Goal: Task Accomplishment & Management: Complete application form

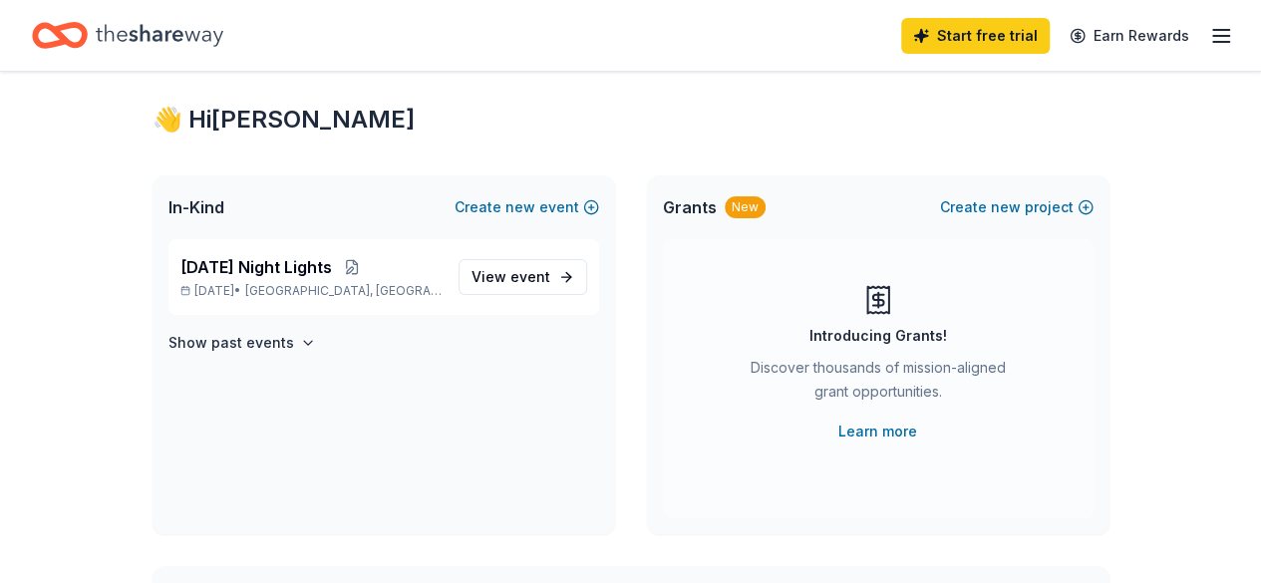
scroll to position [38, 0]
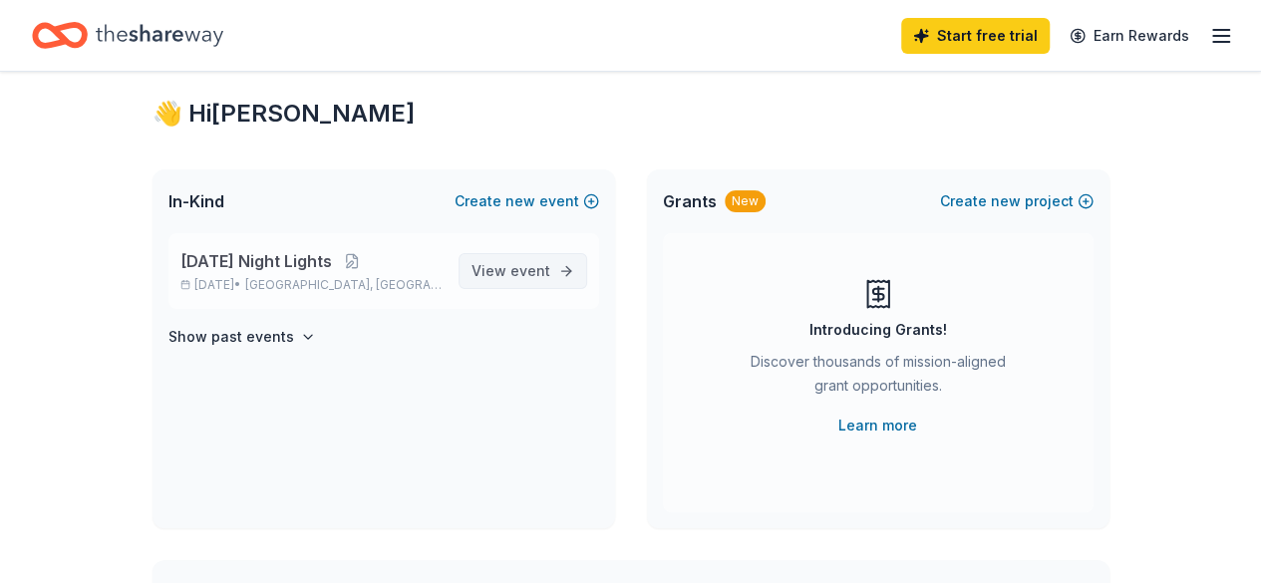
click at [498, 270] on span "View event" at bounding box center [510, 271] width 79 height 24
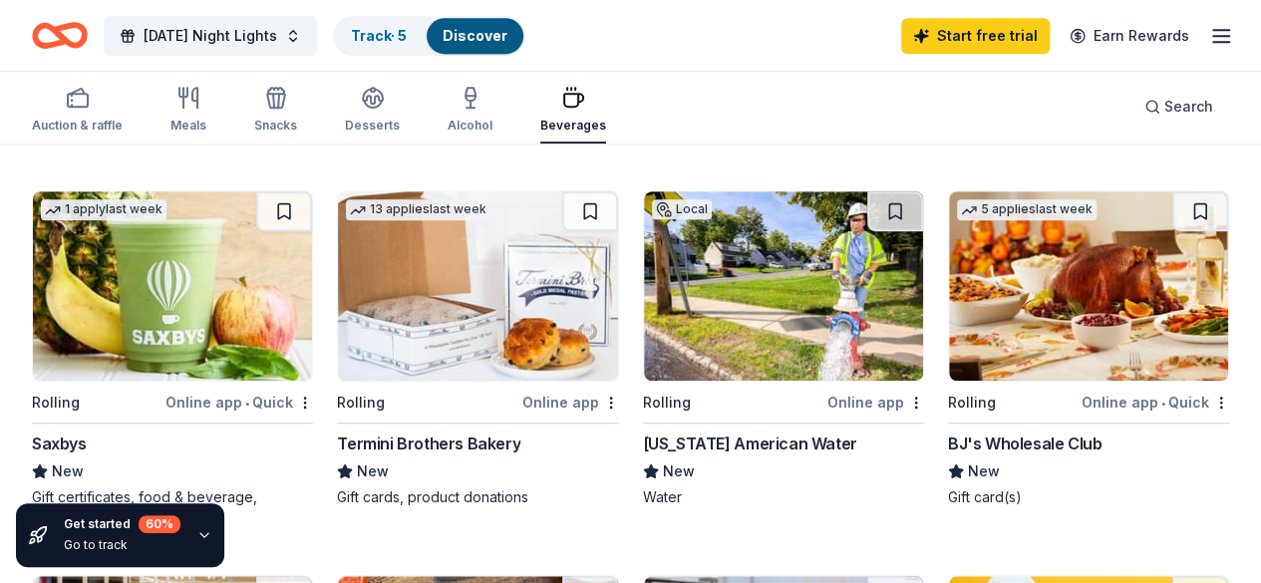
scroll to position [535, 0]
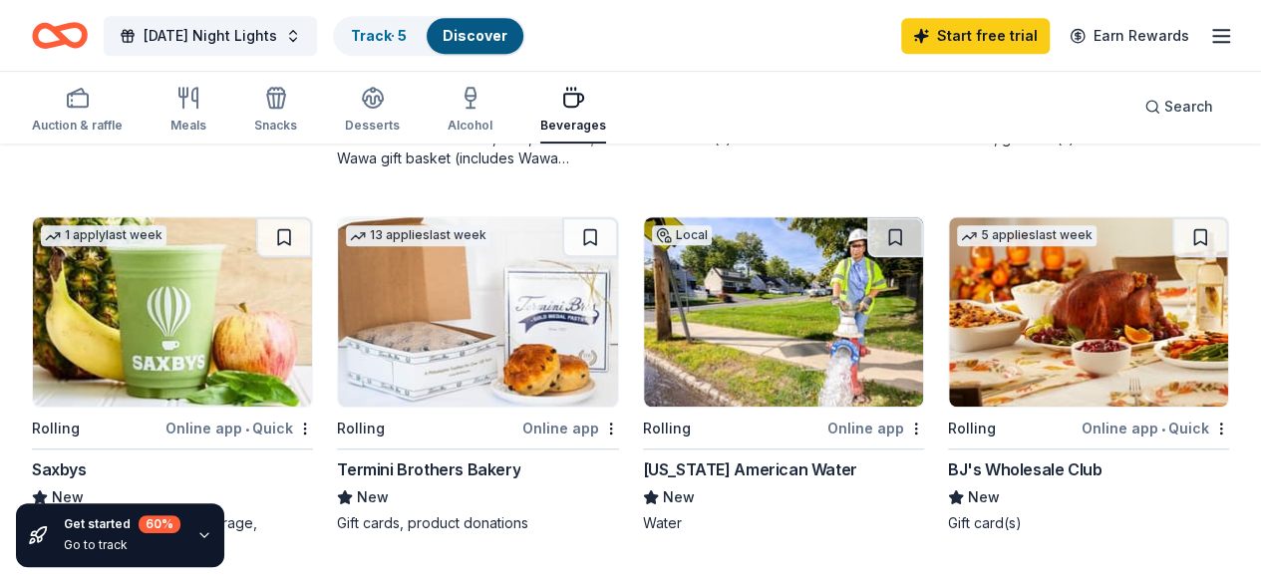
click at [338, 346] on img at bounding box center [477, 311] width 279 height 189
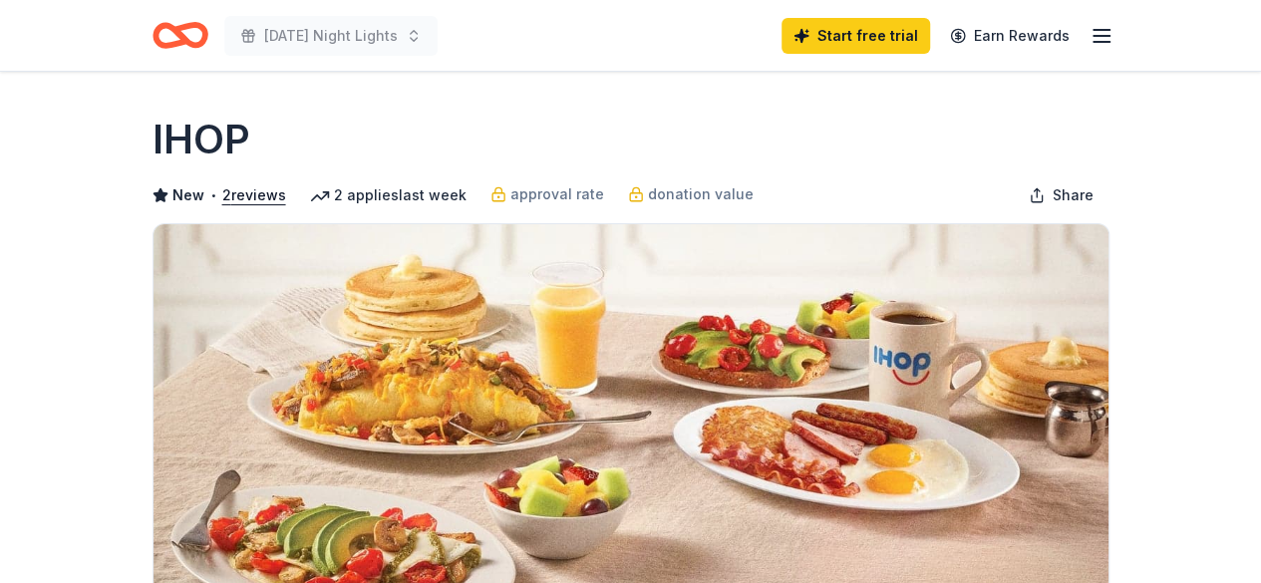
drag, startPoint x: 0, startPoint y: 0, endPoint x: 250, endPoint y: 304, distance: 393.7
click at [250, 304] on img at bounding box center [631, 414] width 955 height 381
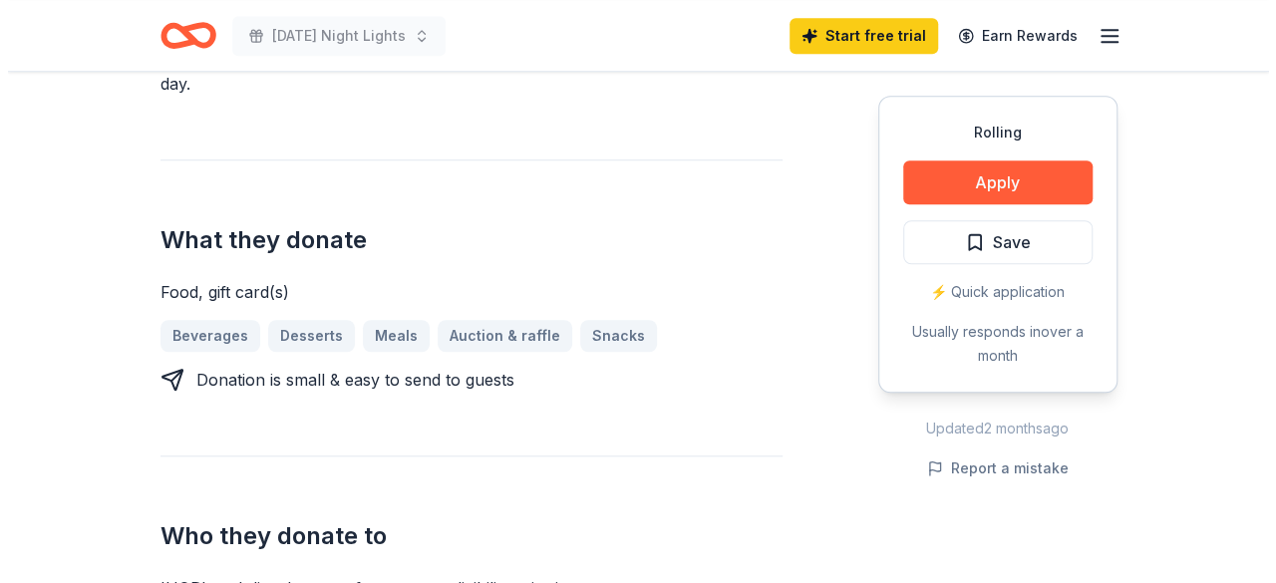
scroll to position [697, 0]
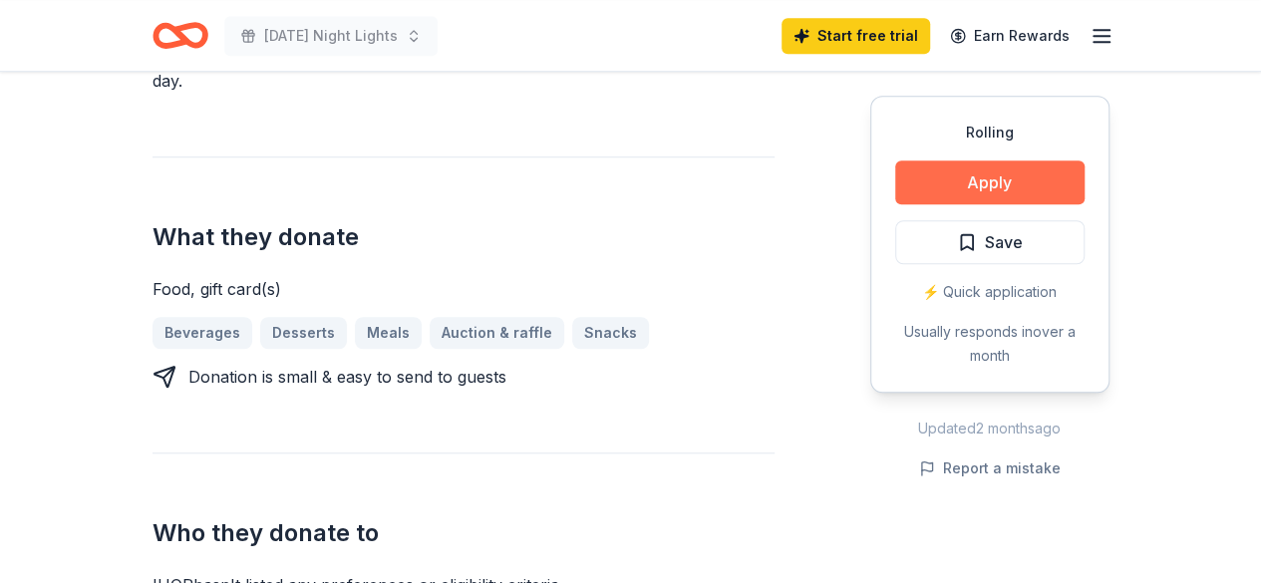
click at [979, 180] on button "Apply" at bounding box center [989, 182] width 189 height 44
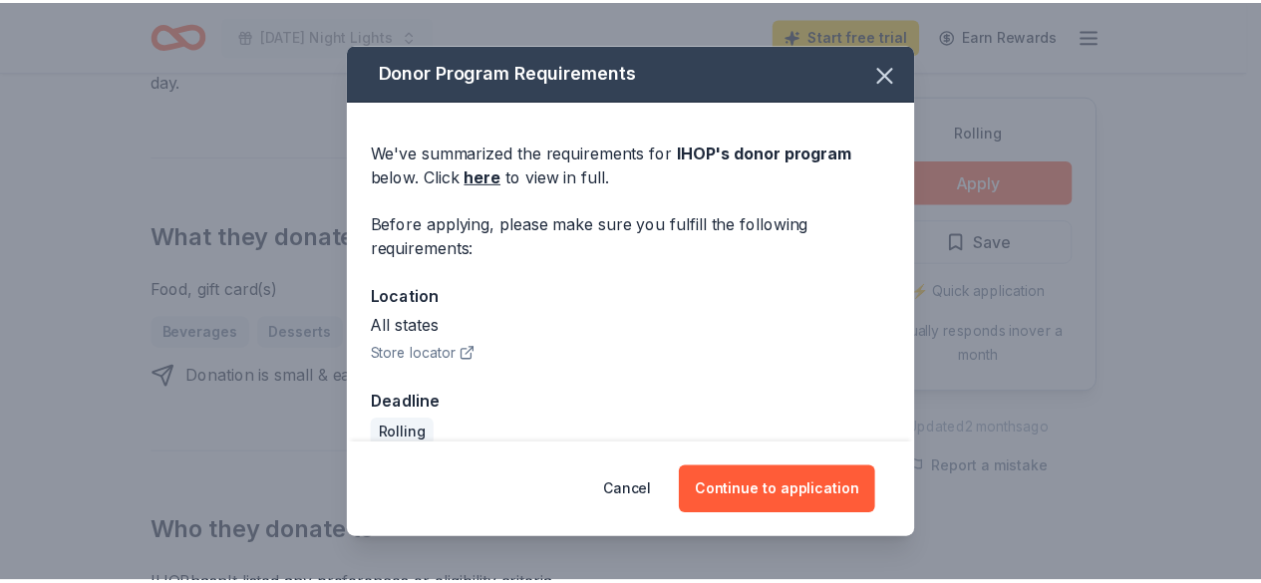
scroll to position [27, 0]
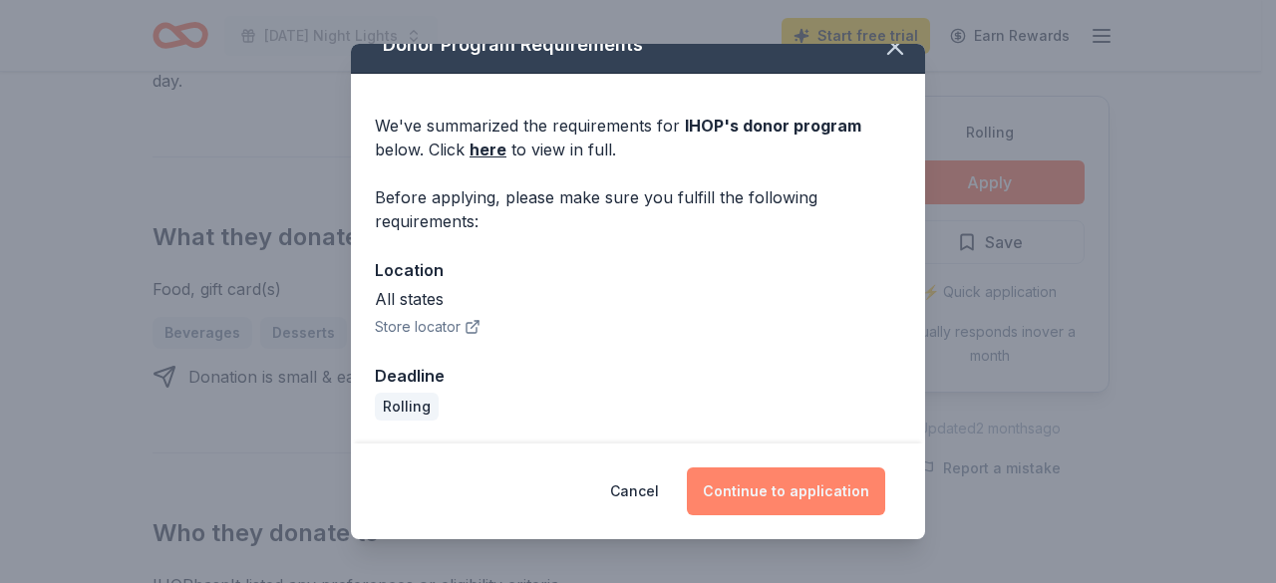
click at [752, 489] on button "Continue to application" at bounding box center [786, 492] width 198 height 48
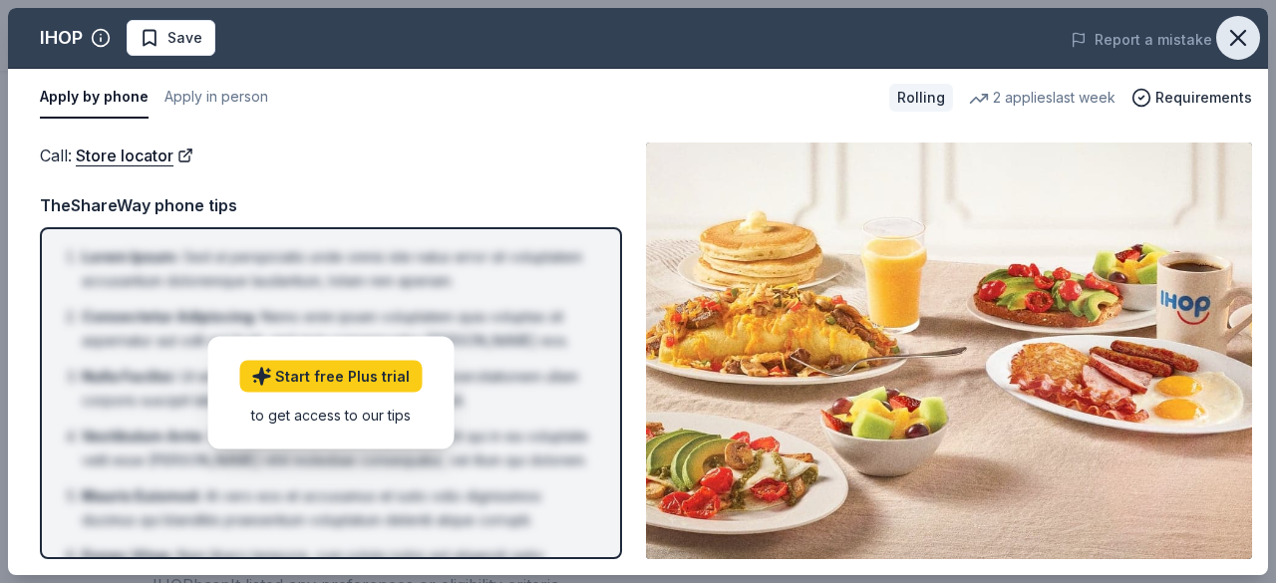
click at [1240, 36] on icon "button" at bounding box center [1238, 38] width 14 height 14
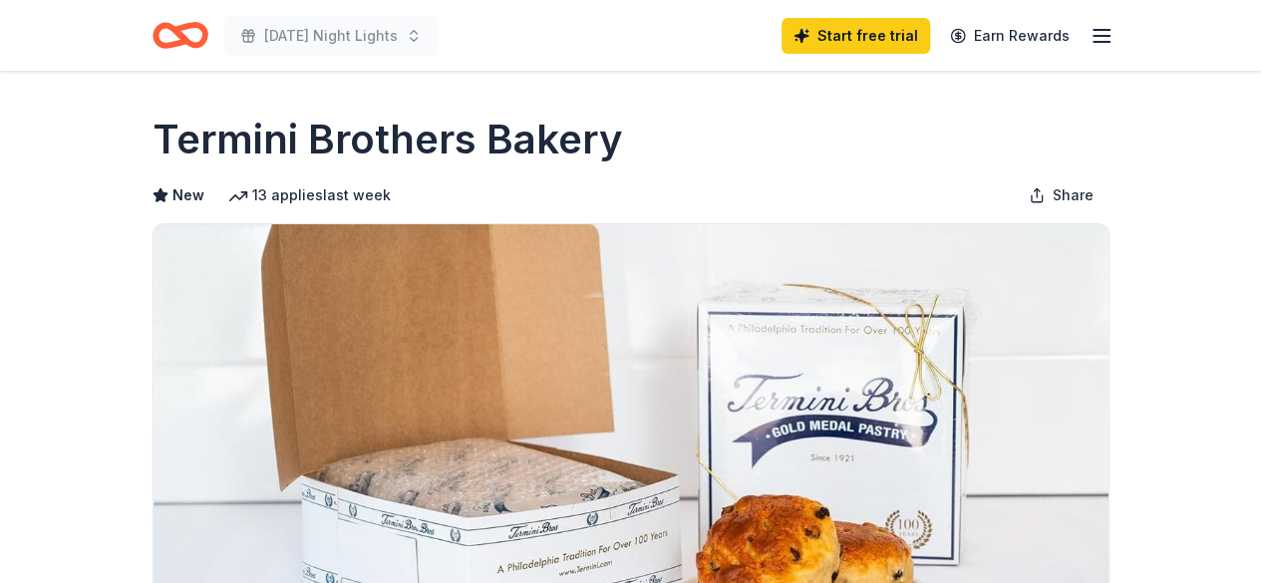
drag, startPoint x: 1258, startPoint y: 71, endPoint x: 1260, endPoint y: 147, distance: 75.8
click at [1260, 147] on html "Friday Night Lights Start free trial Earn Rewards Rolling Share Termini Brother…" at bounding box center [630, 291] width 1261 height 583
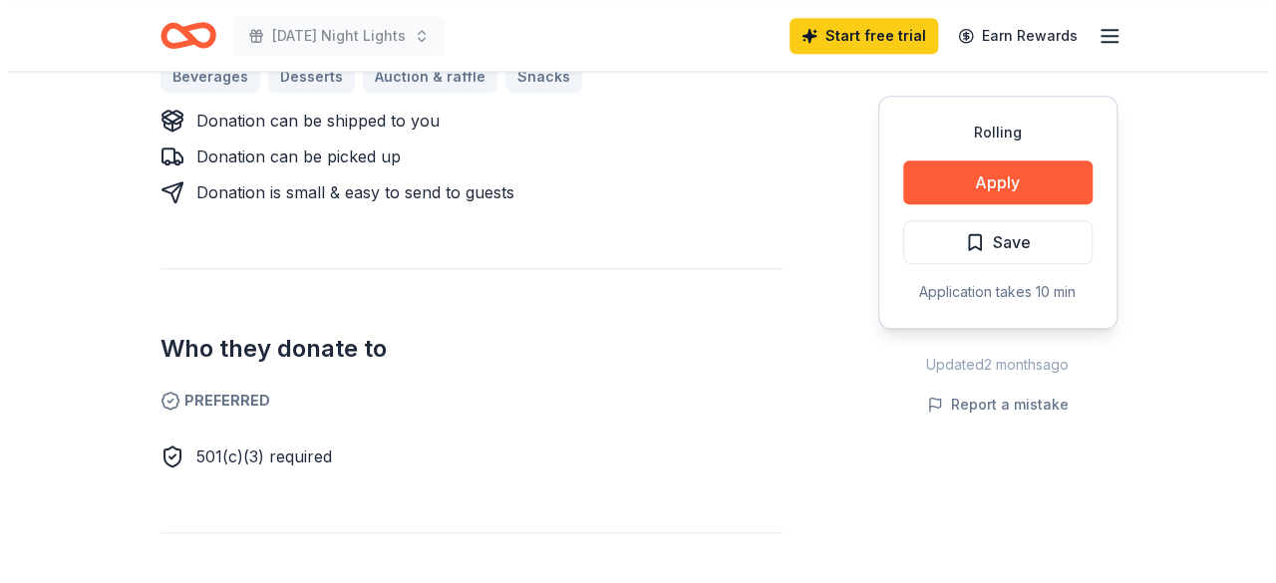
scroll to position [932, 0]
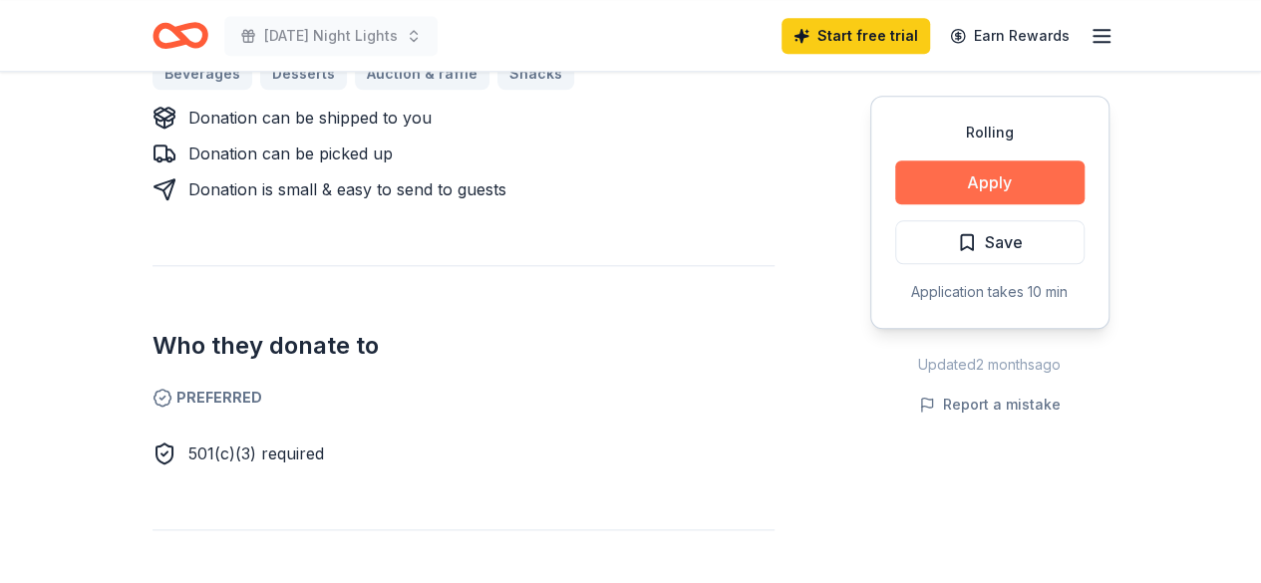
click at [1045, 178] on button "Apply" at bounding box center [989, 182] width 189 height 44
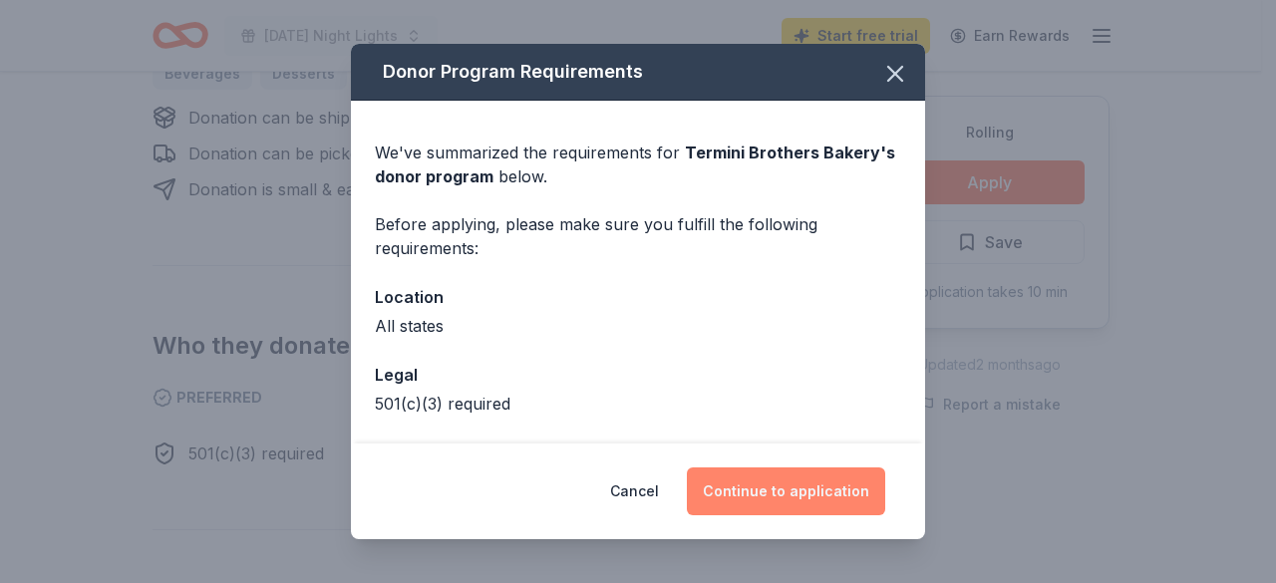
click at [772, 491] on button "Continue to application" at bounding box center [786, 492] width 198 height 48
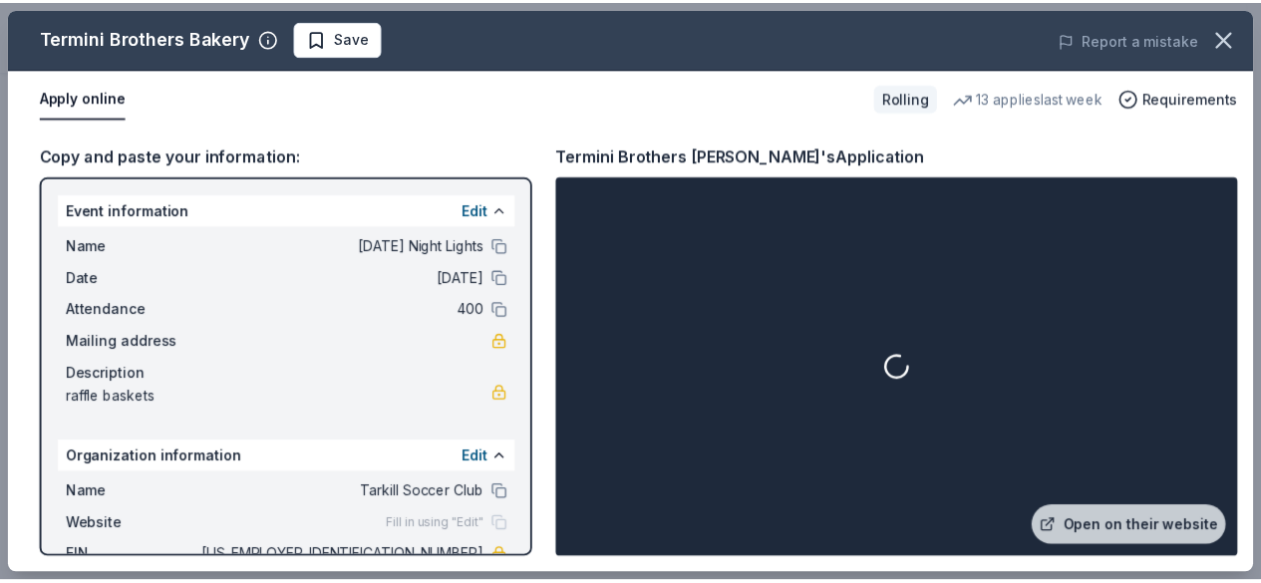
scroll to position [0, 0]
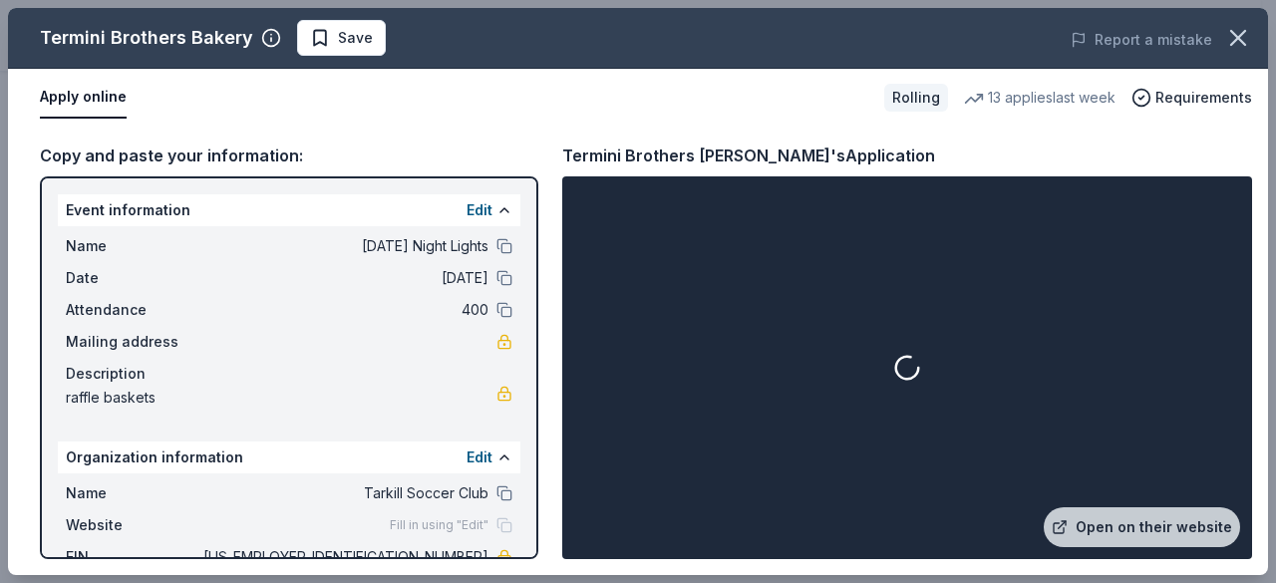
click at [111, 90] on button "Apply online" at bounding box center [83, 98] width 87 height 42
click at [417, 292] on div "Name Friday Night Lights Date 09/05/25 Attendance 400 Mailing address Descripti…" at bounding box center [289, 321] width 463 height 191
click at [0, 206] on div "Termini Brothers Bakery Save Report a mistake Apply online Rolling 13 applies l…" at bounding box center [638, 291] width 1276 height 583
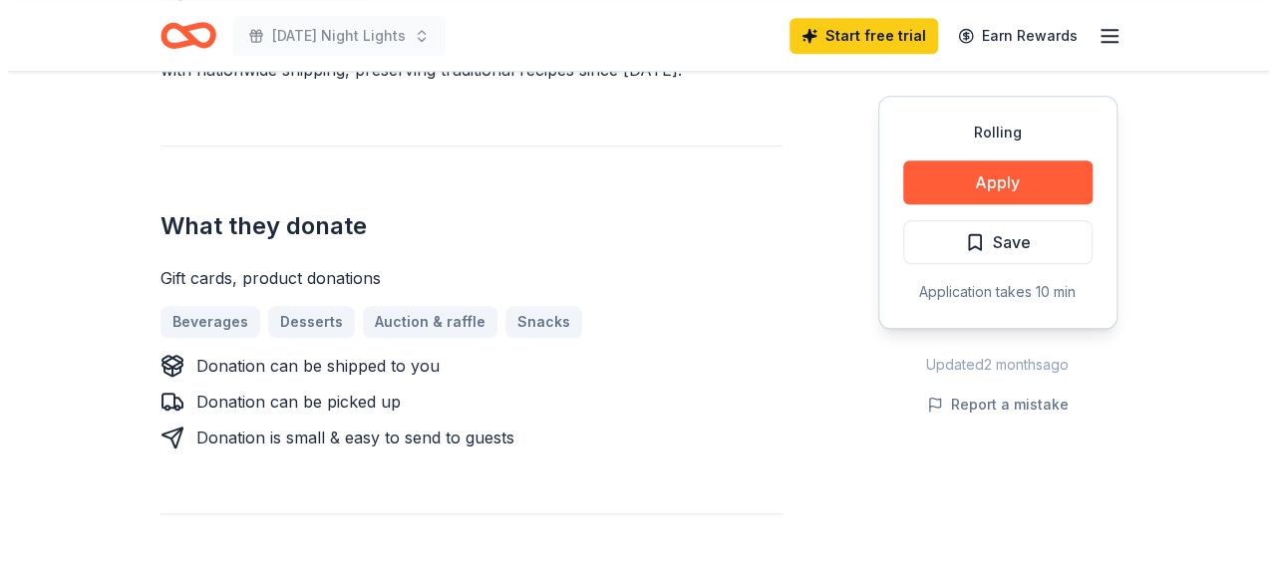
scroll to position [700, 0]
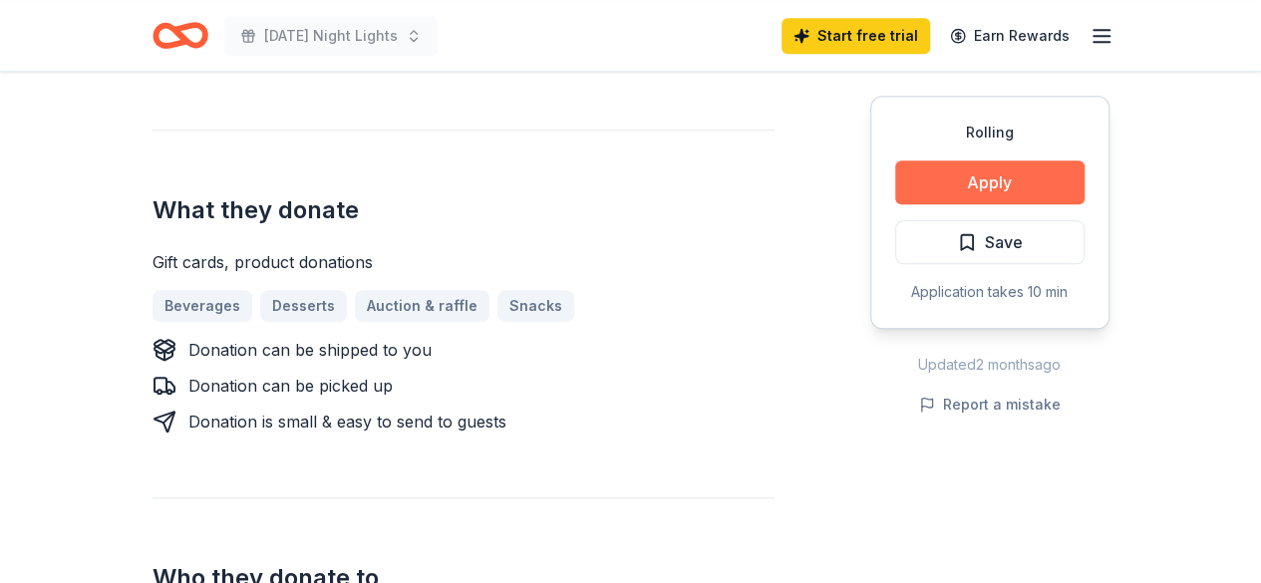
click at [943, 188] on button "Apply" at bounding box center [989, 182] width 189 height 44
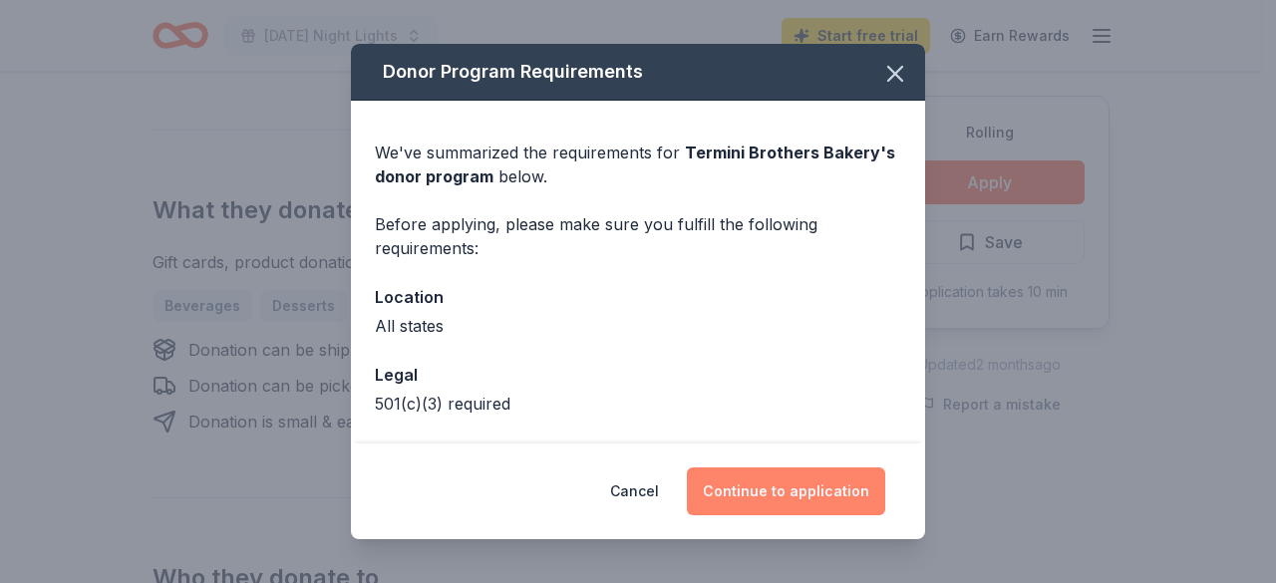
click at [752, 481] on button "Continue to application" at bounding box center [786, 492] width 198 height 48
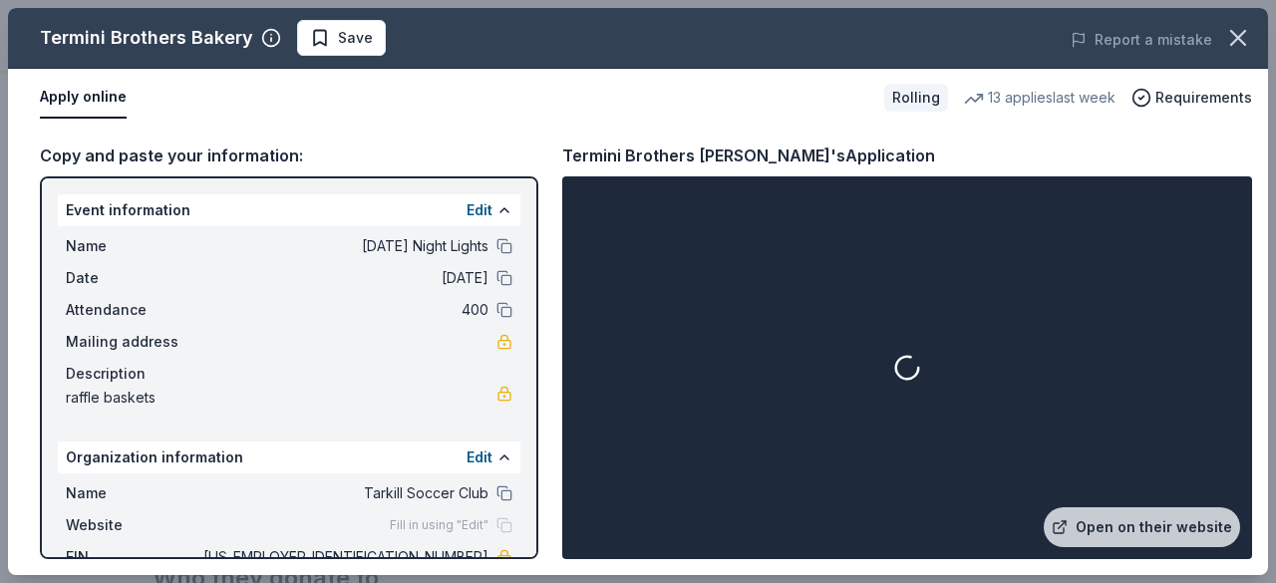
scroll to position [0, 0]
click at [1127, 544] on link "Open on their website" at bounding box center [1142, 527] width 196 height 40
click at [102, 105] on button "Apply online" at bounding box center [83, 98] width 87 height 42
click at [90, 99] on button "Apply online" at bounding box center [83, 98] width 87 height 42
